Goal: Task Accomplishment & Management: Manage account settings

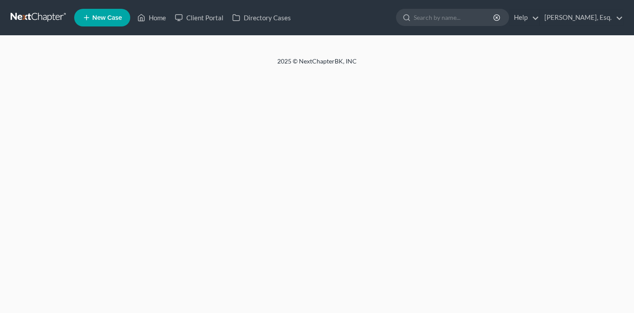
click at [583, 20] on link "[PERSON_NAME], Esq." at bounding box center [581, 18] width 83 height 16
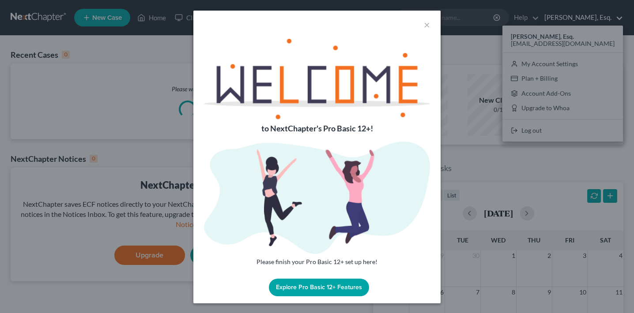
click at [566, 80] on div "× to NextChapter's Pro Basic 12+! Please finish your Pro Basic 12+ set up here!…" at bounding box center [317, 156] width 634 height 313
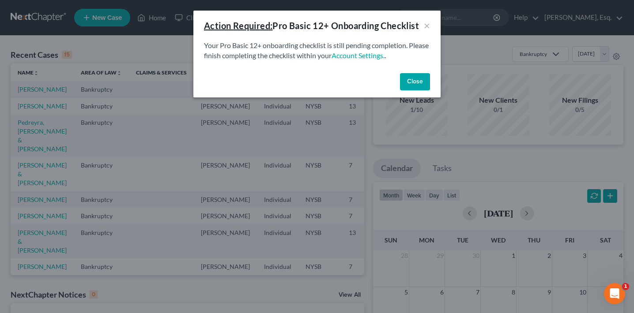
click at [581, 18] on div "Action Required: Pro Basic 12+ Onboarding Checklist × Your Pro Basic 12+ onboar…" at bounding box center [317, 156] width 634 height 313
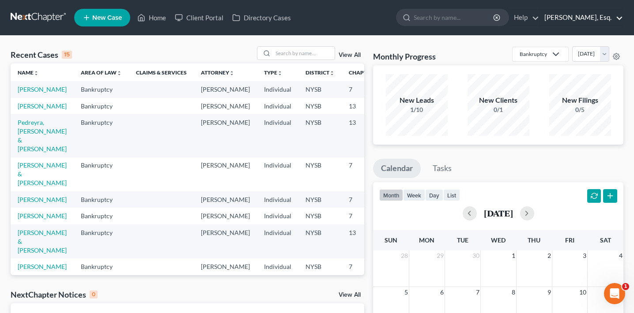
click at [569, 23] on link "[PERSON_NAME], Esq." at bounding box center [581, 18] width 83 height 16
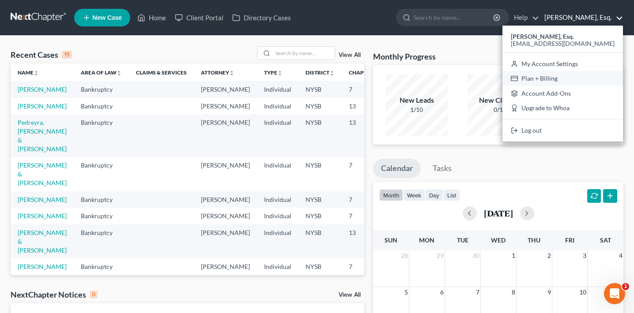
click at [567, 75] on link "Plan + Billing" at bounding box center [562, 78] width 120 height 15
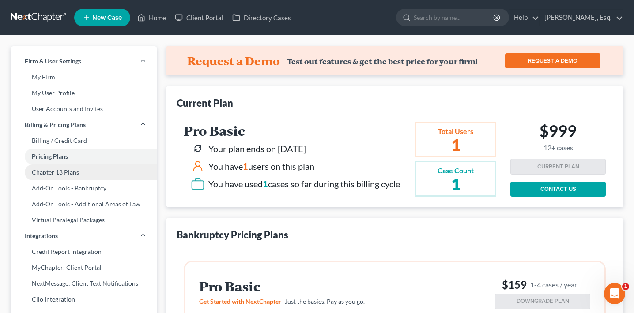
click at [95, 168] on link "Chapter 13 Plans" at bounding box center [84, 173] width 146 height 16
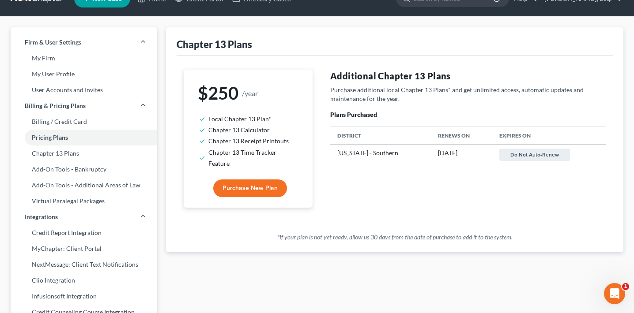
scroll to position [20, 0]
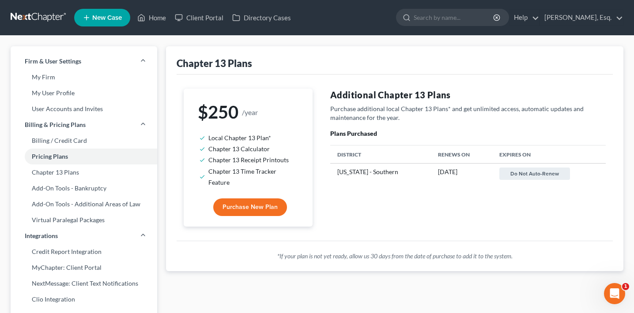
scroll to position [5, 0]
